Goal: Check status: Check status

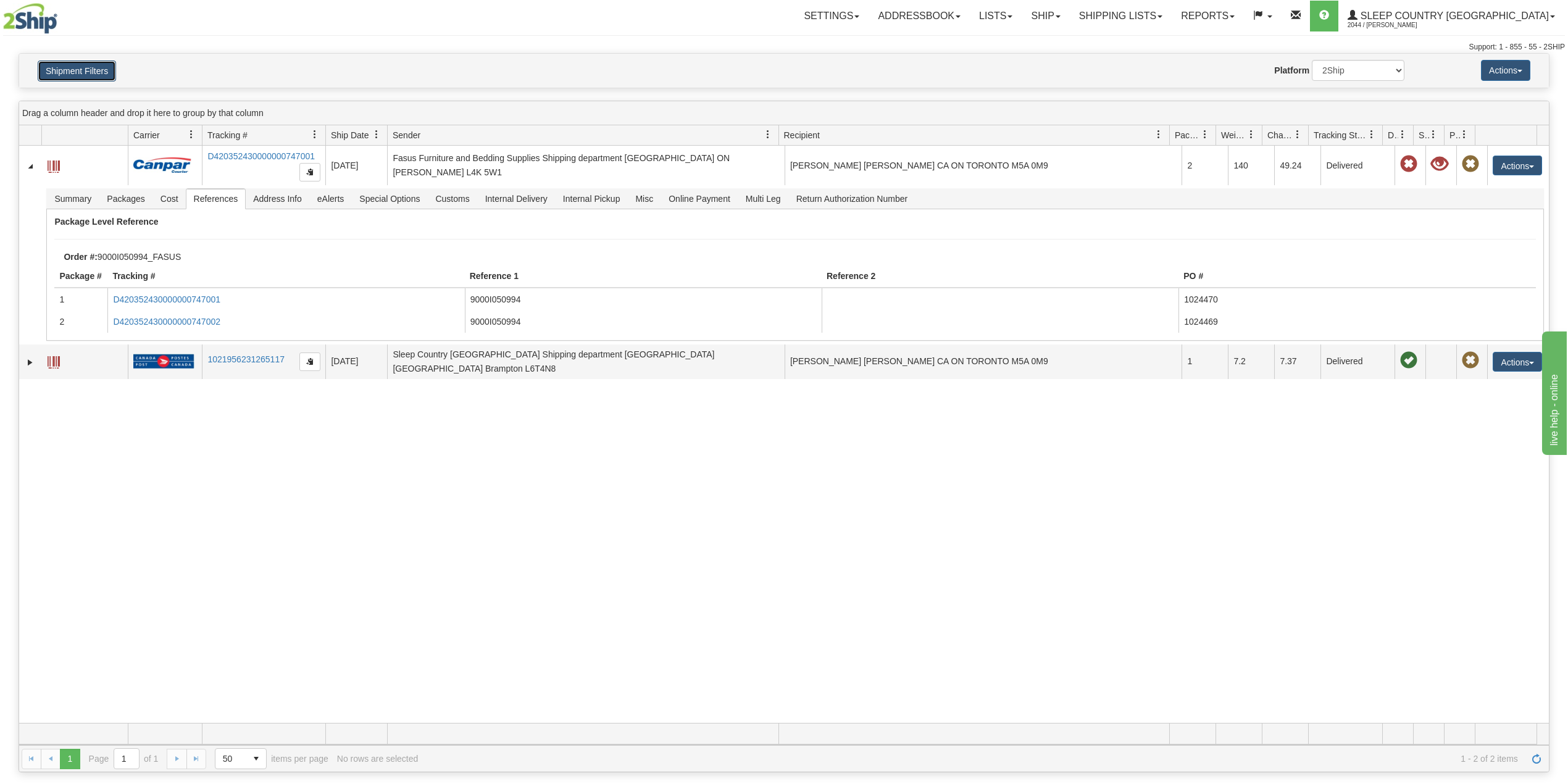
click at [94, 75] on button "Shipment Filters" at bounding box center [77, 71] width 78 height 21
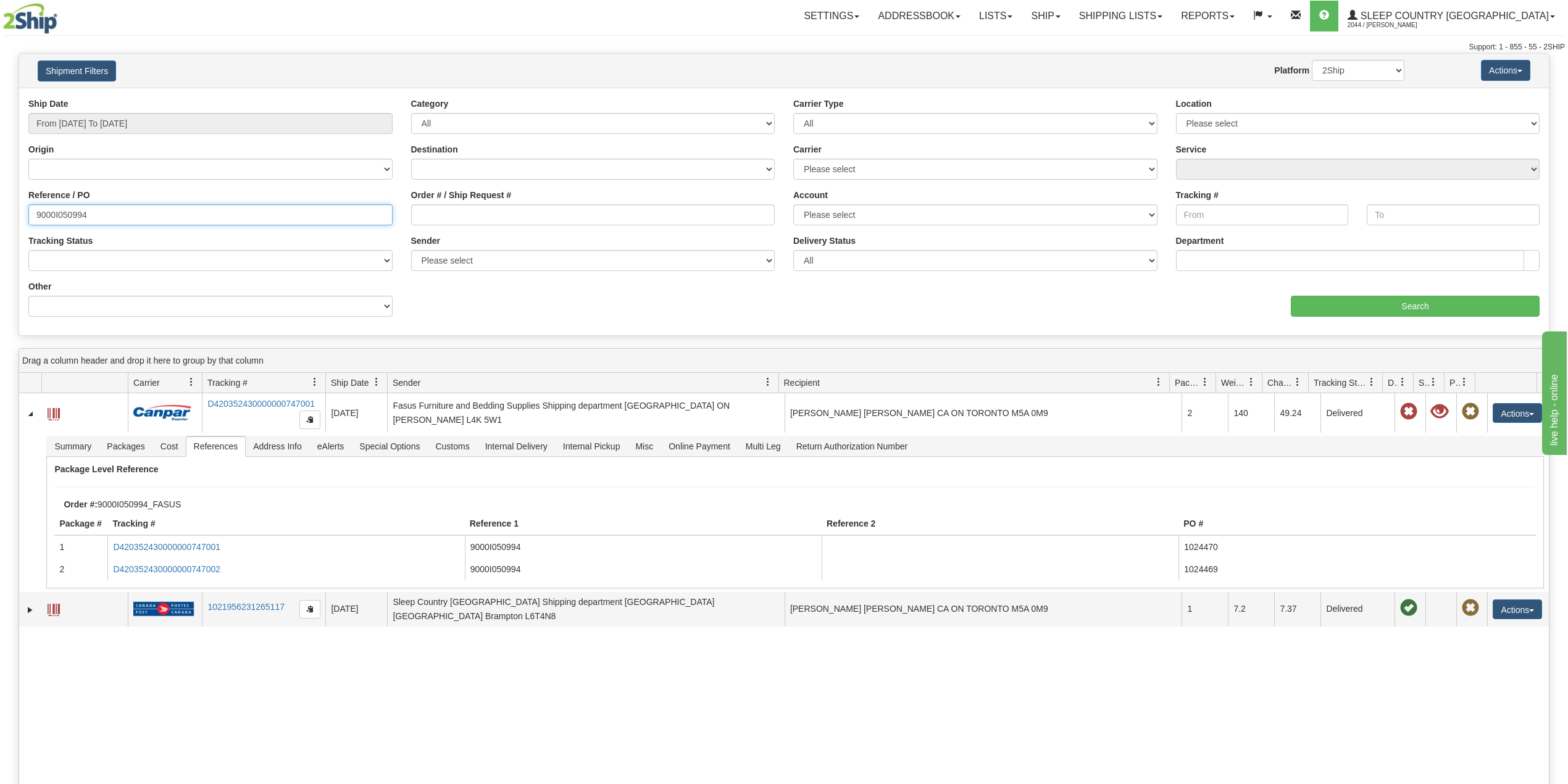
click at [79, 216] on input "9000I050994" at bounding box center [210, 214] width 364 height 21
click at [79, 215] on input "9000I050994" at bounding box center [210, 214] width 364 height 21
paste input "5250"
type input "9000I055250"
click at [1409, 309] on input "Search" at bounding box center [1415, 306] width 249 height 21
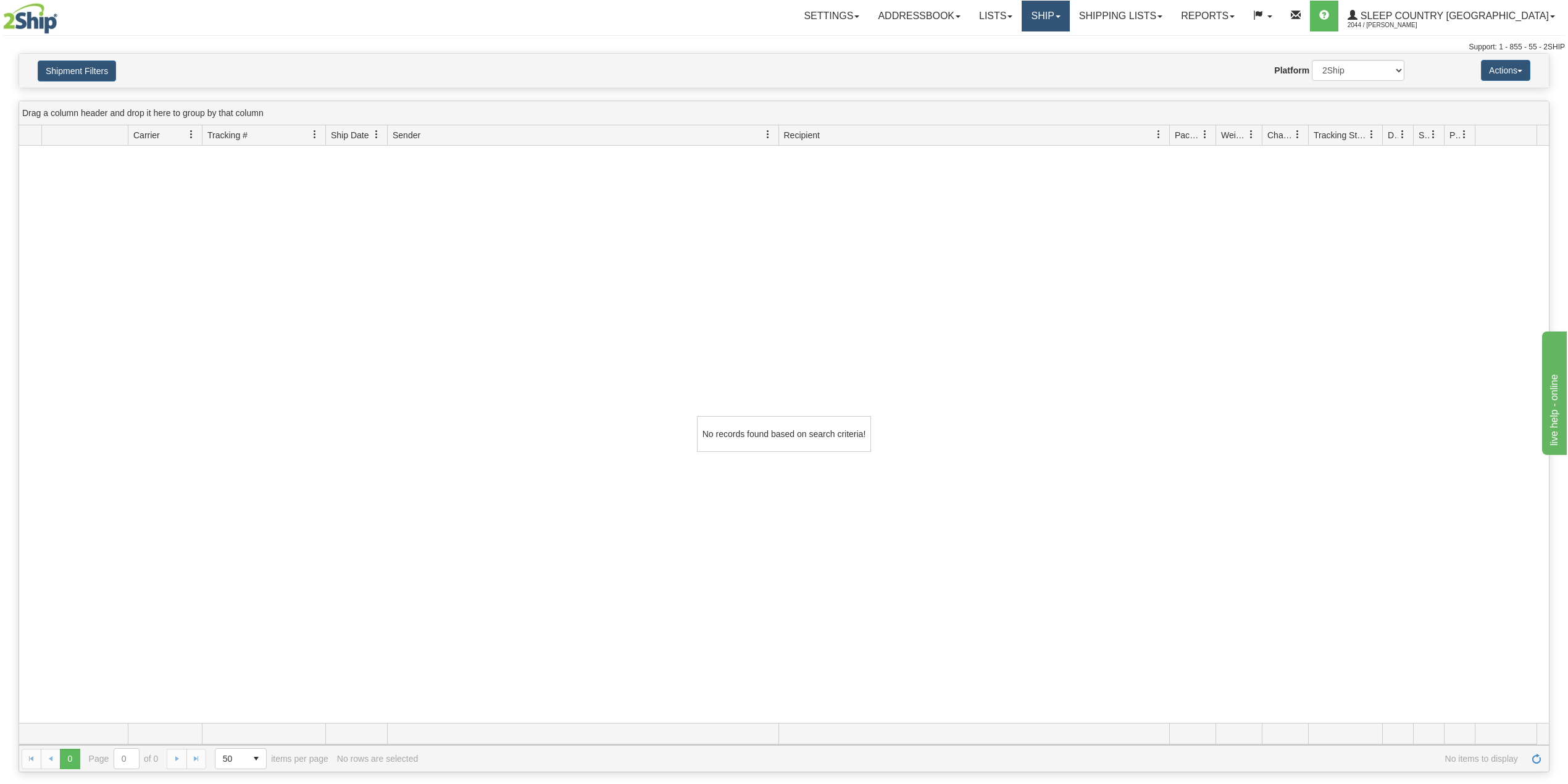
click at [1069, 18] on link "Ship" at bounding box center [1045, 16] width 47 height 31
click at [1069, 53] on link "OnHold / Order Queue" at bounding box center [1013, 59] width 112 height 16
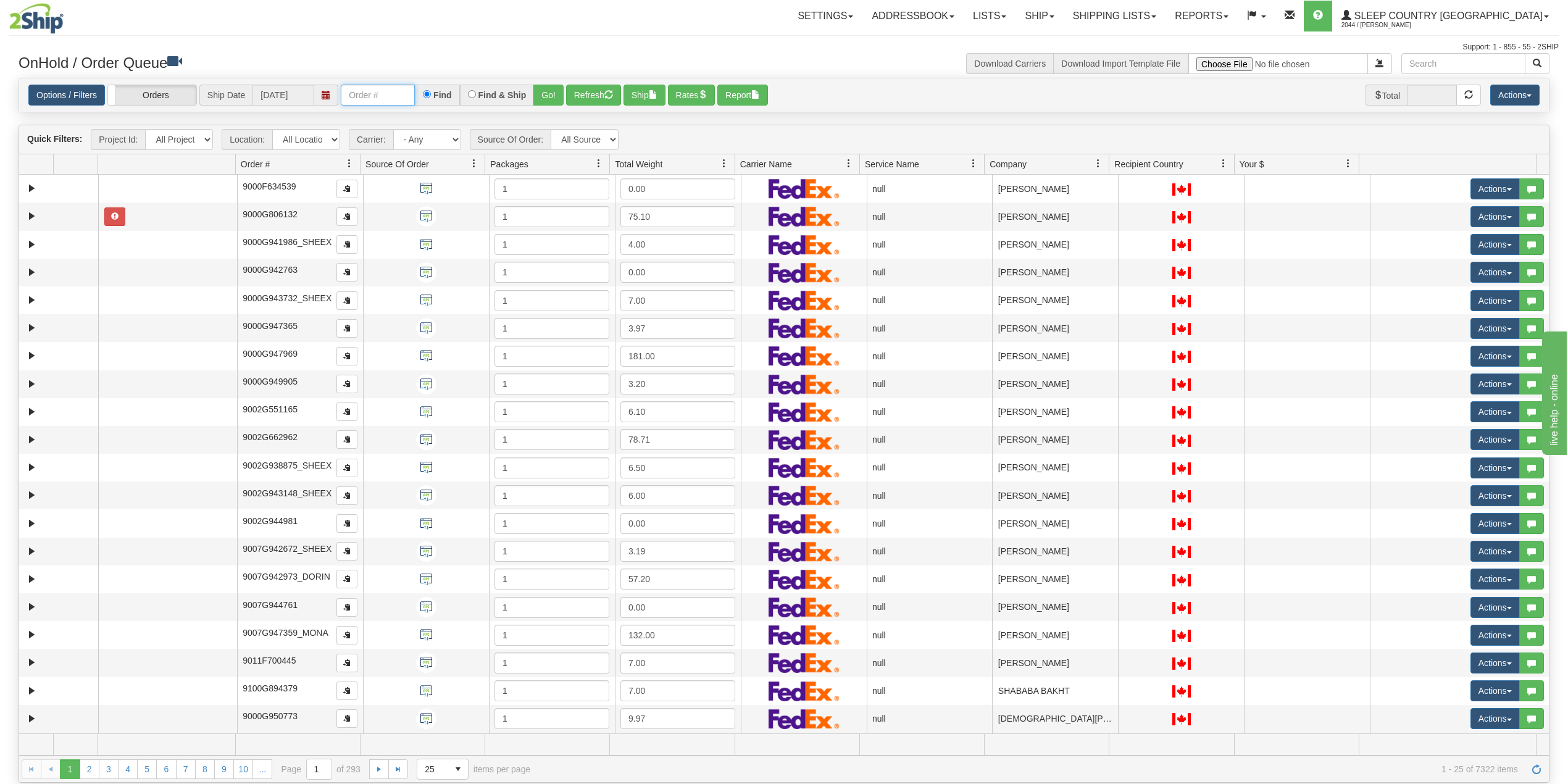
drag, startPoint x: 409, startPoint y: 97, endPoint x: 415, endPoint y: 101, distance: 7.2
click at [409, 97] on input "text" at bounding box center [377, 95] width 74 height 21
paste input "9000I055250"
type input "9000I055250"
click at [555, 92] on button "Go!" at bounding box center [548, 95] width 30 height 21
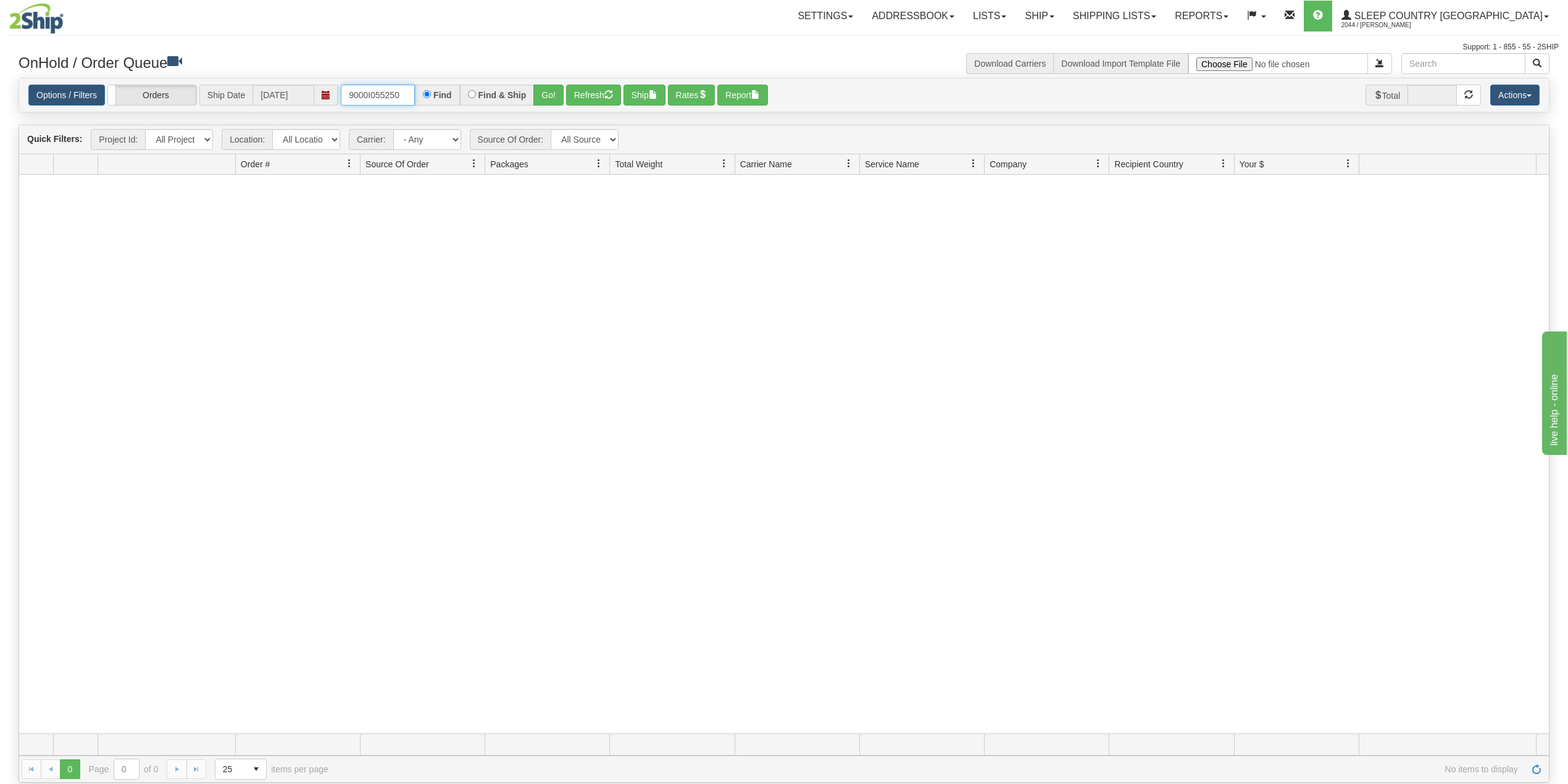
click at [408, 88] on input "9000I055250" at bounding box center [377, 95] width 74 height 21
click at [1144, 13] on link "Shipping lists" at bounding box center [1114, 16] width 102 height 31
click at [1129, 39] on span "Current Shipments" at bounding box center [1092, 43] width 73 height 10
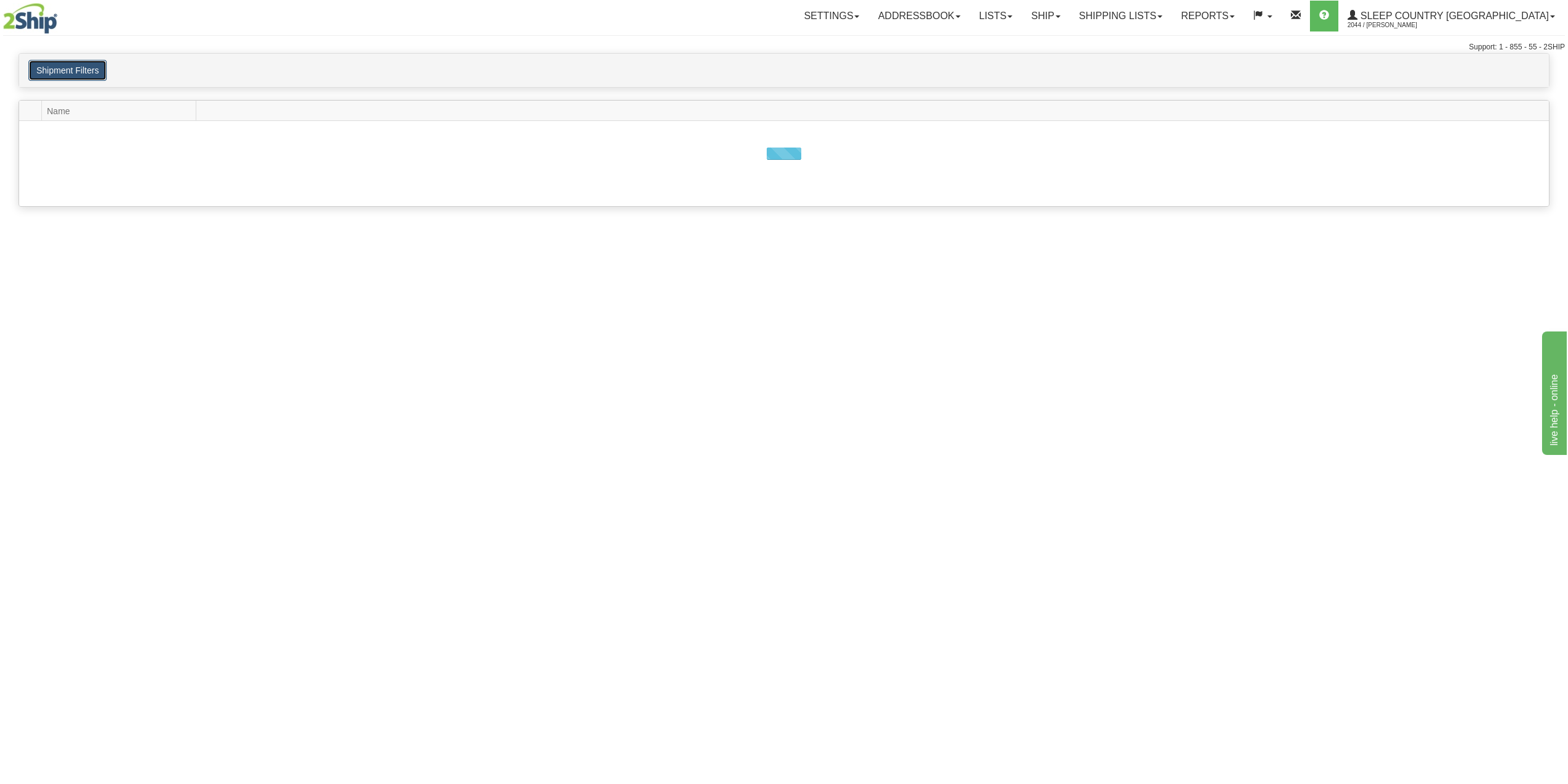
click at [73, 71] on button "Shipment Filters" at bounding box center [67, 70] width 78 height 21
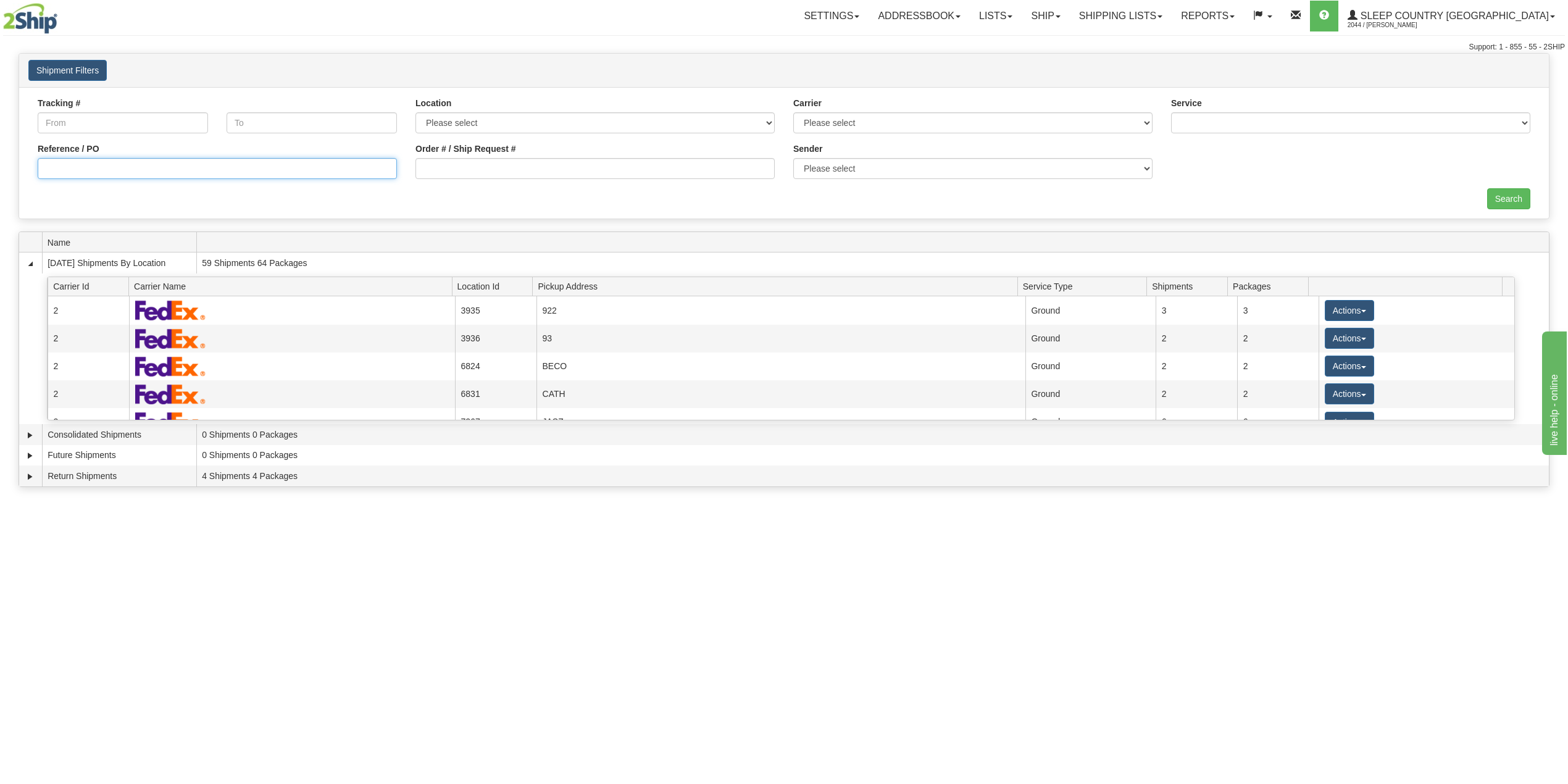
click at [155, 164] on input "Reference / PO" at bounding box center [218, 168] width 359 height 21
paste input "9000I055250"
type input "9000I055250"
click at [1500, 195] on input "Search" at bounding box center [1508, 198] width 43 height 21
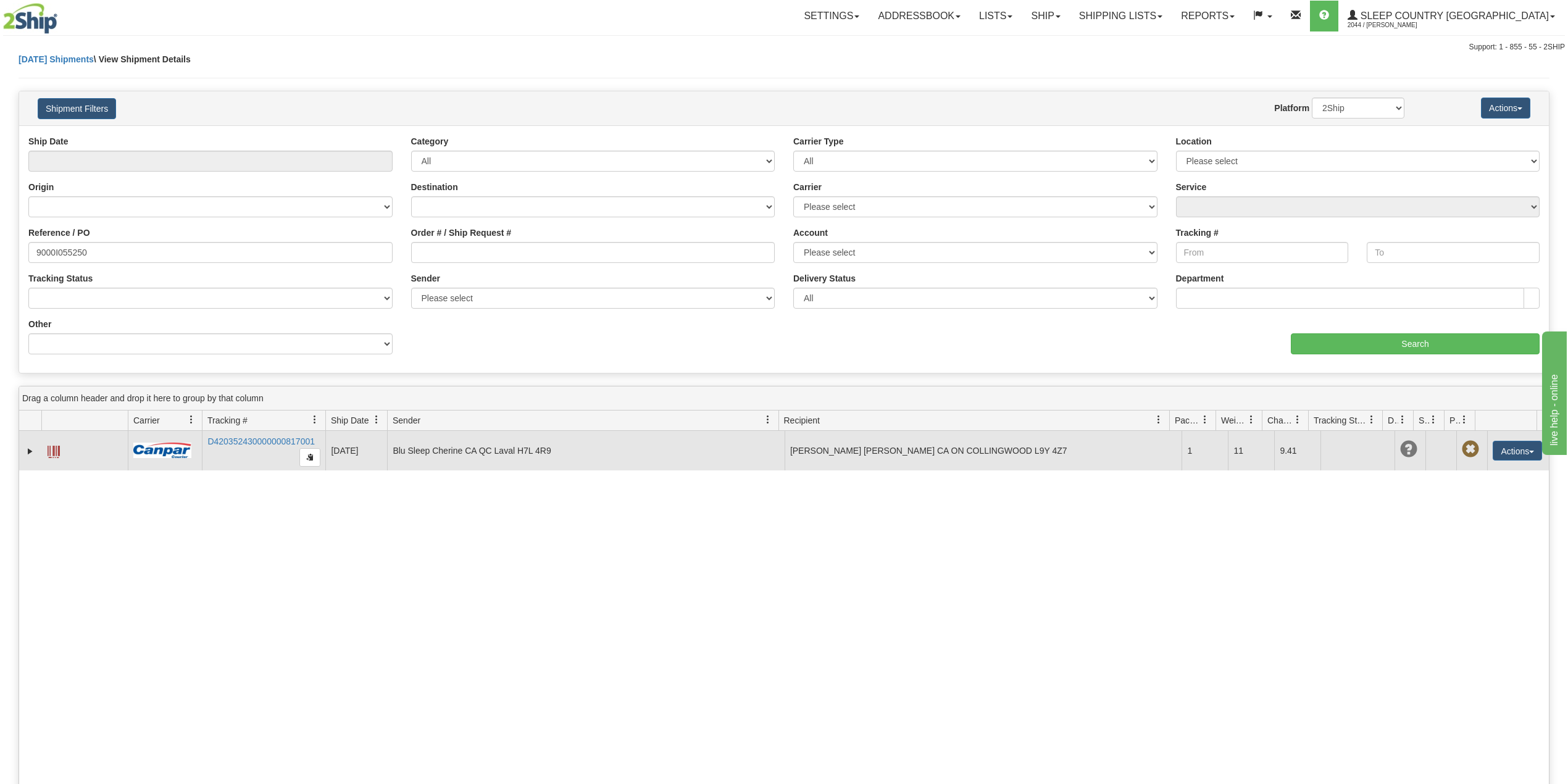
click at [52, 450] on span at bounding box center [53, 451] width 12 height 12
